Goal: Task Accomplishment & Management: Manage account settings

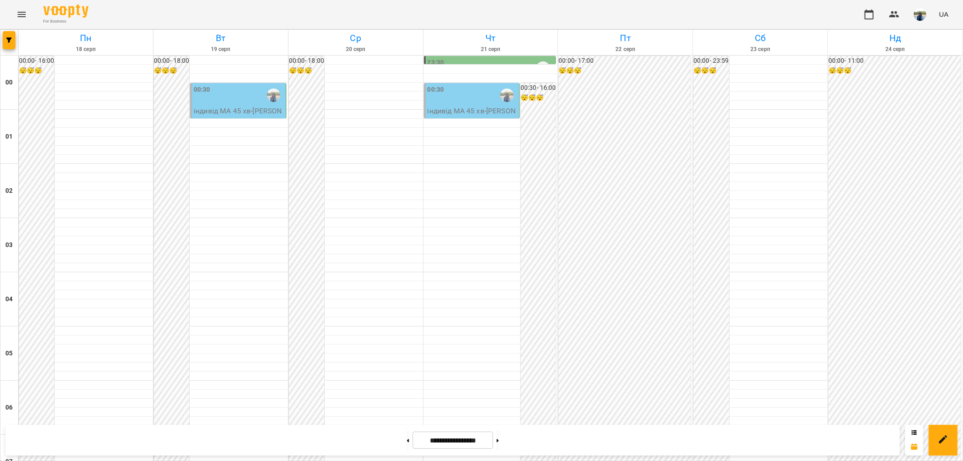
scroll to position [735, 0]
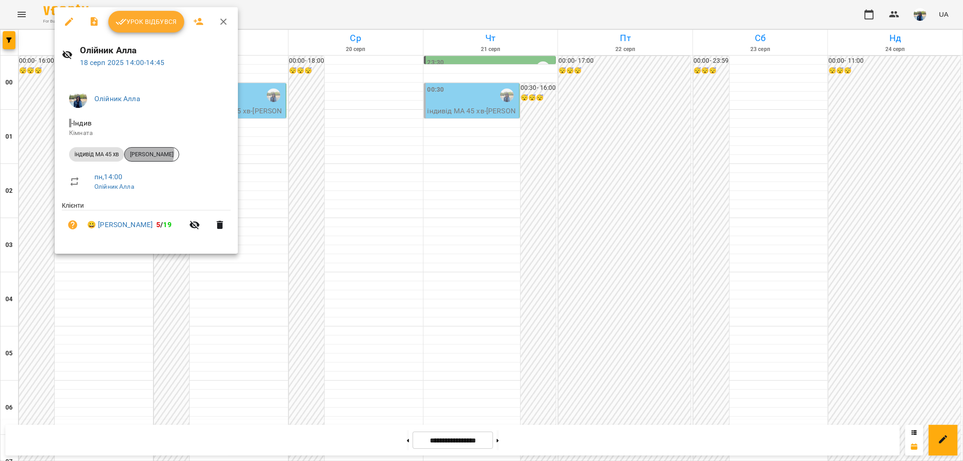
click at [150, 153] on span "[PERSON_NAME]" at bounding box center [152, 154] width 54 height 8
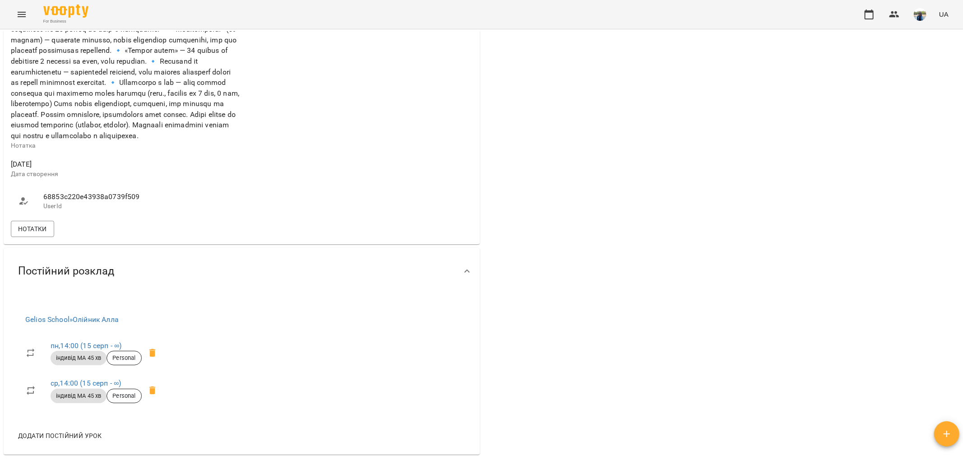
scroll to position [452, 0]
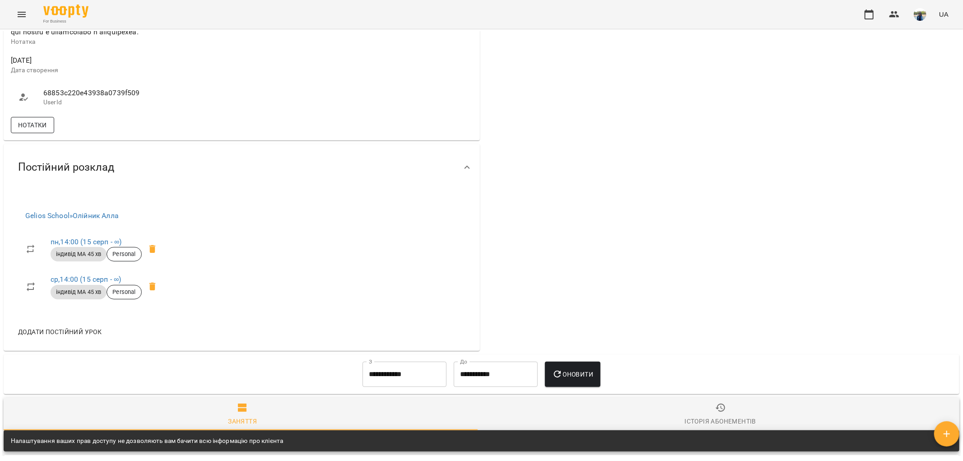
click at [23, 131] on span "Нотатки" at bounding box center [32, 125] width 29 height 11
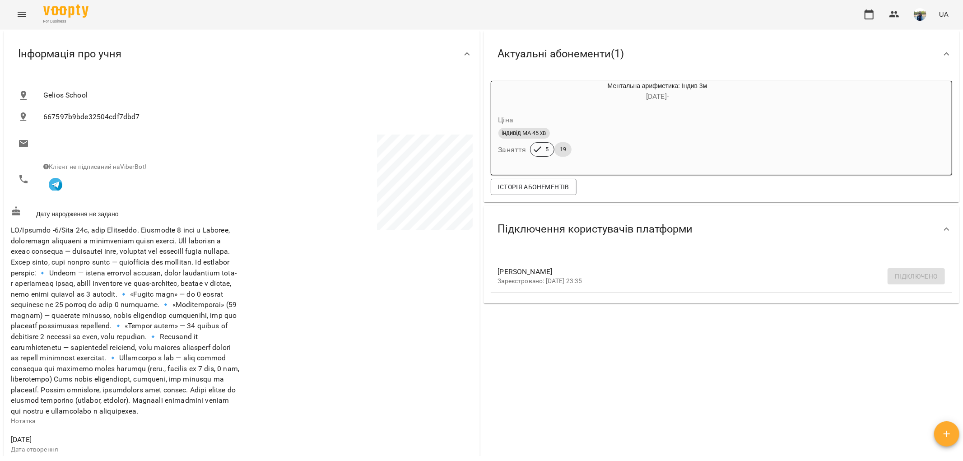
scroll to position [50, 0]
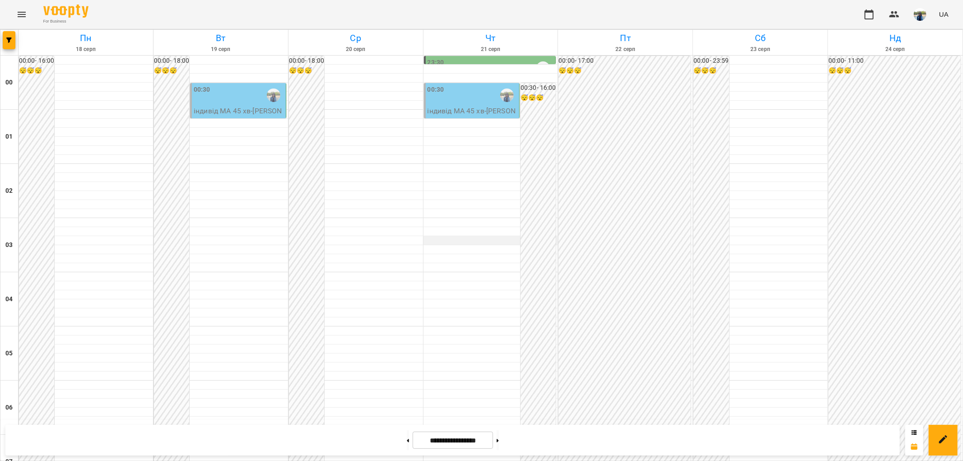
scroll to position [903, 0]
